Goal: Information Seeking & Learning: Learn about a topic

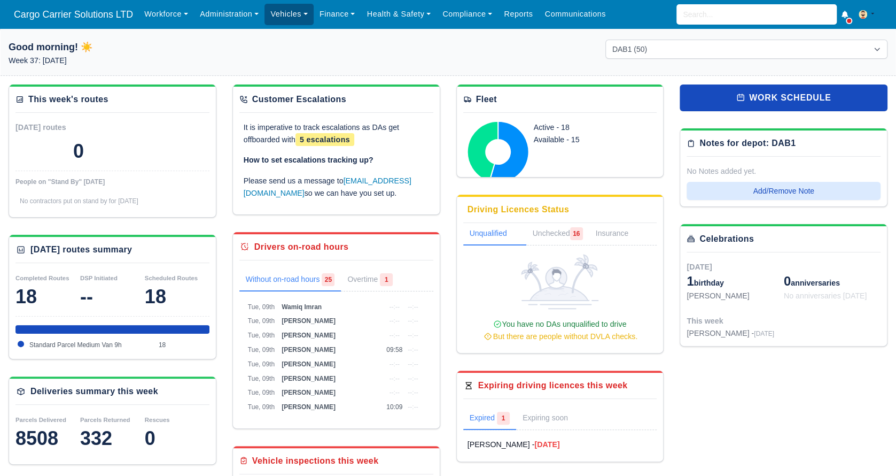
click at [290, 9] on link "Vehicles" at bounding box center [288, 14] width 49 height 21
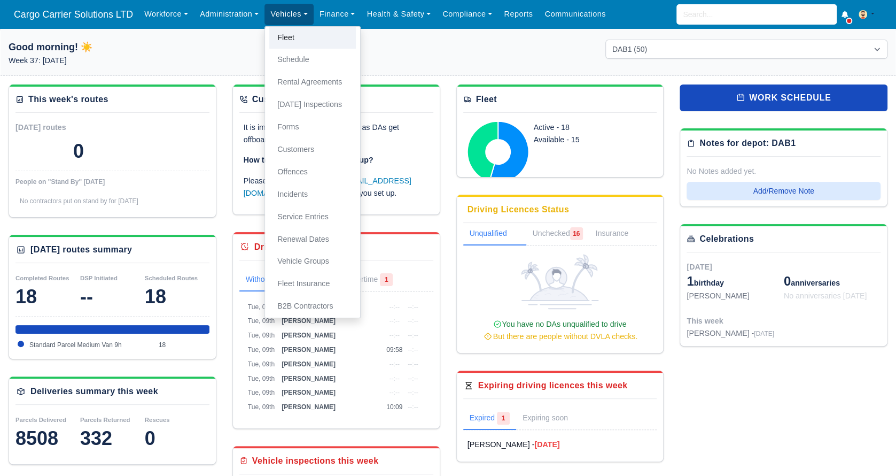
click at [306, 43] on link "Fleet" at bounding box center [312, 38] width 87 height 22
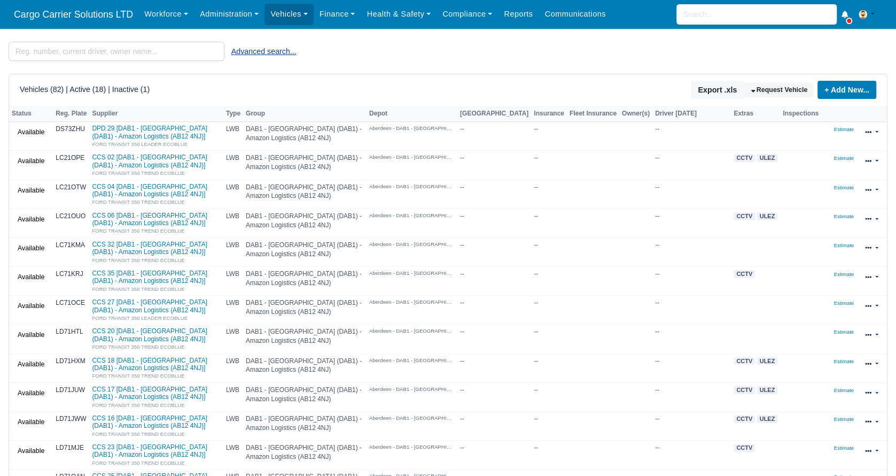
click at [252, 49] on button "Advanced search..." at bounding box center [263, 51] width 79 height 18
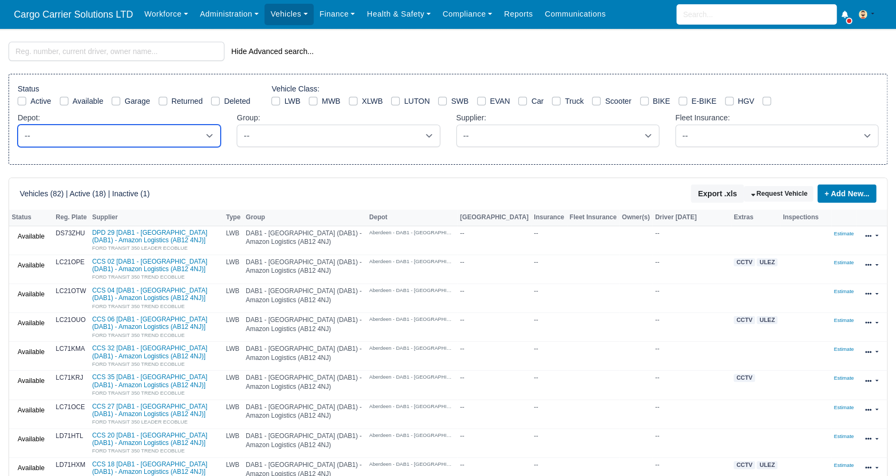
click at [173, 141] on select "-- -- Without Depot -- Aberdeen - DAB1 - Aberdeen (DAB1) - Amazon Logistics (AB…" at bounding box center [119, 136] width 203 height 22
click at [18, 125] on select "-- -- Without Depot -- Aberdeen - DAB1 - Aberdeen (DAB1) - Amazon Logistics (AB…" at bounding box center [119, 136] width 203 height 22
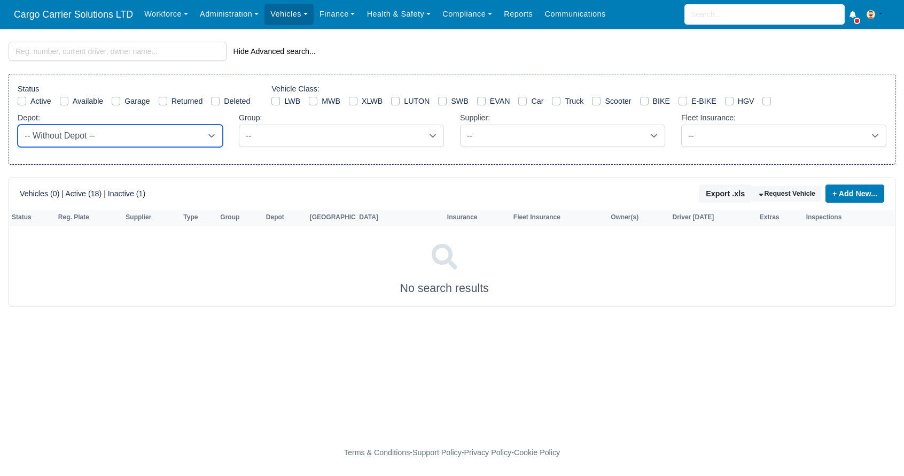
click at [161, 130] on select "-- -- Without Depot -- Aberdeen - DAB1 - Aberdeen (DAB1) - Amazon Logistics (AB…" at bounding box center [120, 136] width 205 height 22
select select "5"
click at [18, 125] on select "-- -- Without Depot -- Aberdeen - DAB1 - Aberdeen (DAB1) - Amazon Logistics (AB…" at bounding box center [120, 136] width 205 height 22
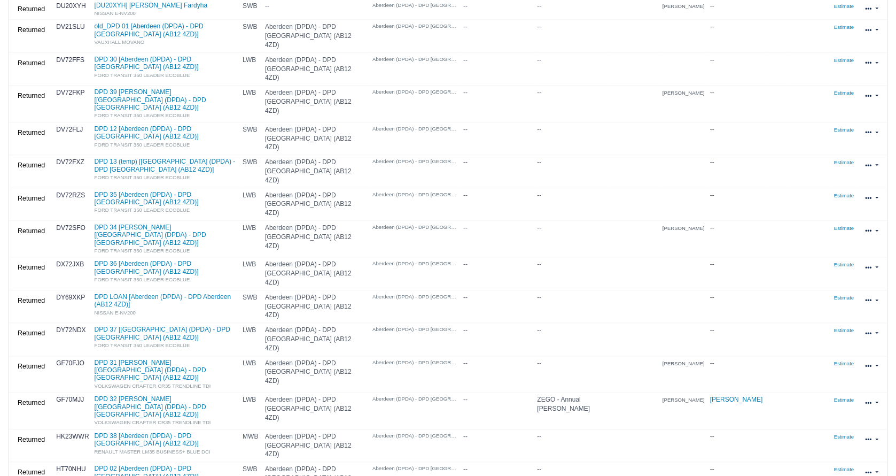
scroll to position [446, 0]
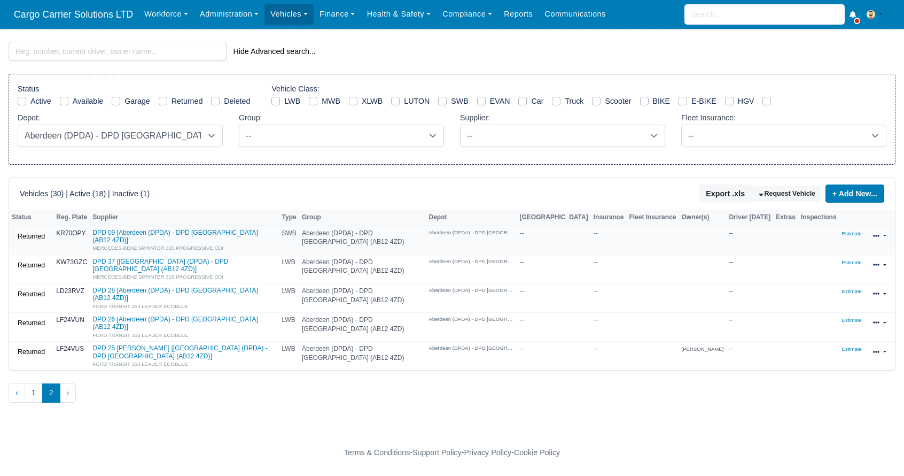
click at [884, 235] on link at bounding box center [879, 236] width 25 height 15
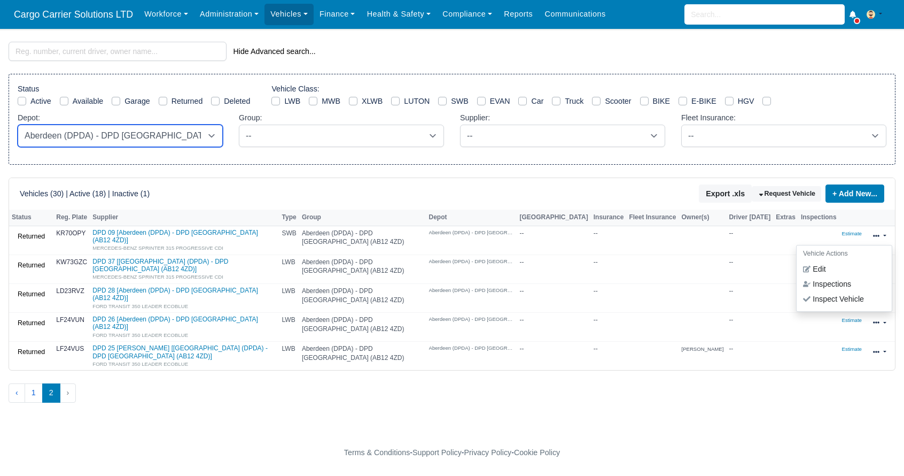
click at [111, 139] on select "-- -- Without Depot -- Aberdeen - DAB1 - Aberdeen (DAB1) - Amazon Logistics (AB…" at bounding box center [120, 136] width 205 height 22
select select
click at [18, 125] on select "-- -- Without Depot -- Aberdeen - DAB1 - Aberdeen (DAB1) - Amazon Logistics (AB…" at bounding box center [120, 136] width 205 height 22
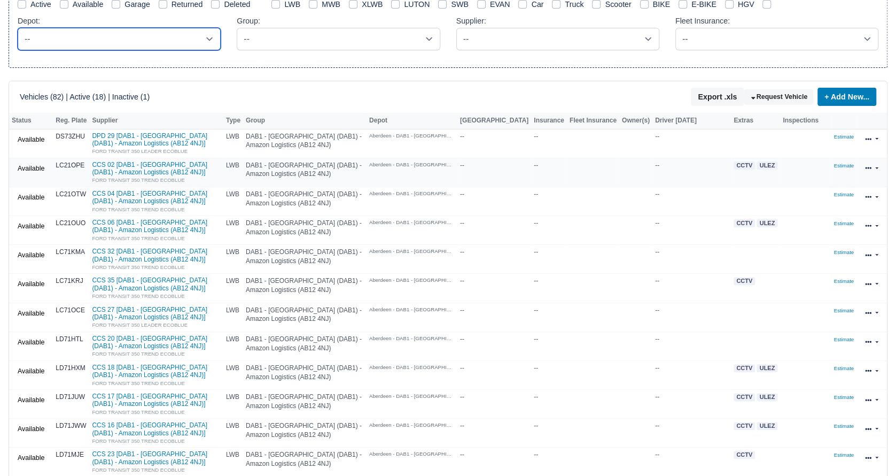
scroll to position [178, 0]
